Goal: Task Accomplishment & Management: Use online tool/utility

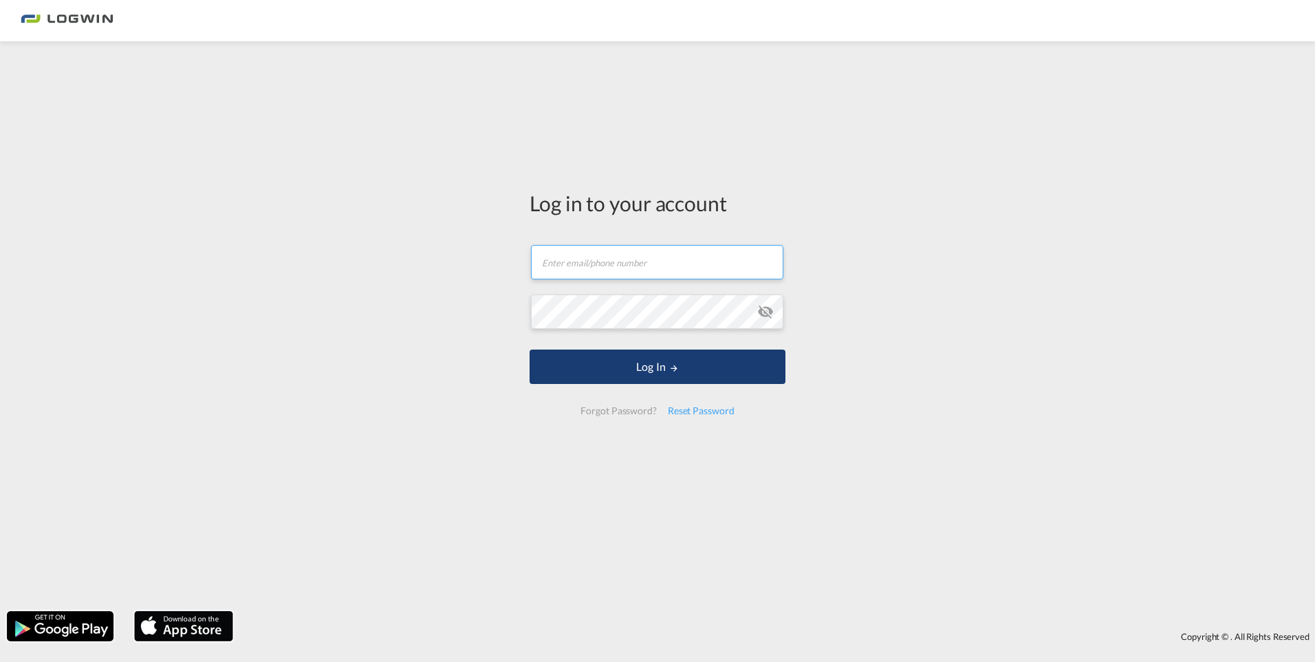
type input "[EMAIL_ADDRESS][DOMAIN_NAME]"
click at [655, 370] on button "Log In" at bounding box center [657, 366] width 256 height 34
